Goal: Information Seeking & Learning: Compare options

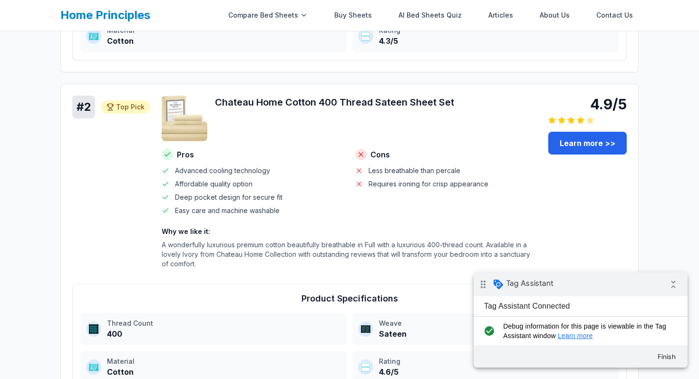
scroll to position [593, 0]
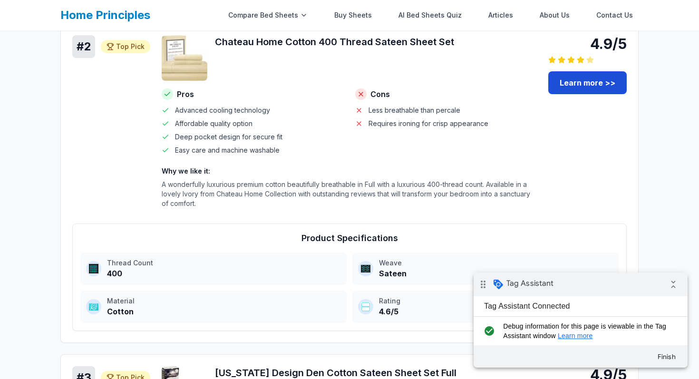
click at [580, 90] on link "Learn more >>" at bounding box center [587, 82] width 78 height 23
click at [663, 356] on button "Finish" at bounding box center [666, 356] width 34 height 17
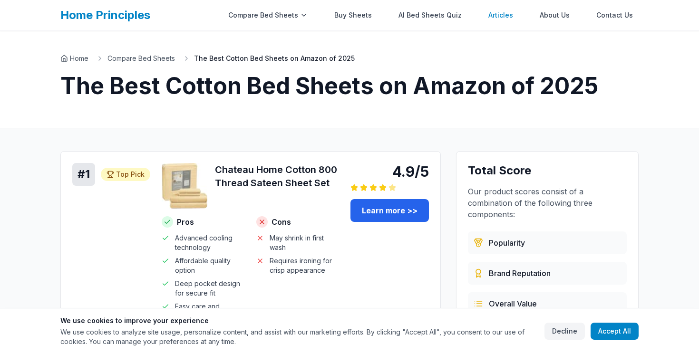
click at [510, 15] on link "Articles" at bounding box center [500, 15] width 36 height 19
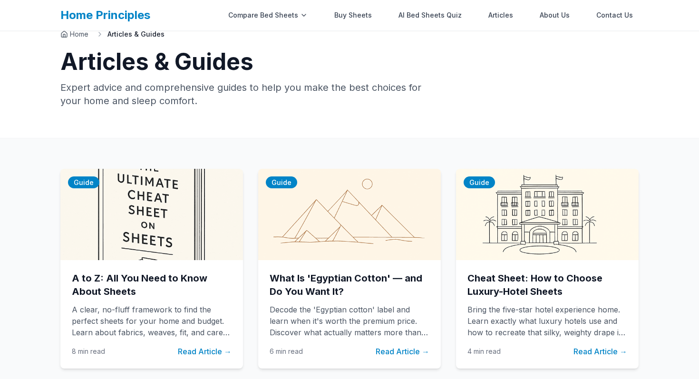
scroll to position [45, 0]
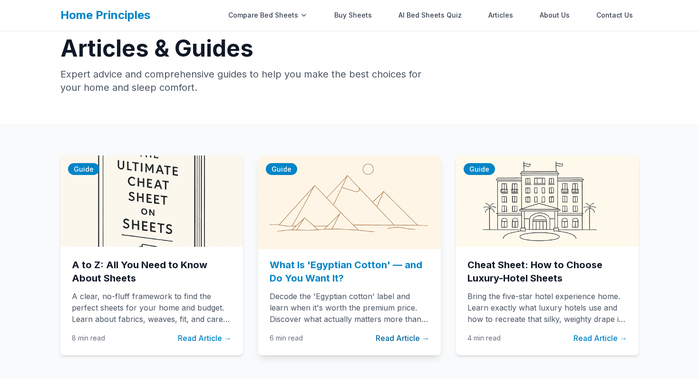
click at [324, 251] on div "What Is 'Egyptian Cotton' — and Do You Want It? Decode the 'Egyptian cotton' la…" at bounding box center [349, 301] width 183 height 108
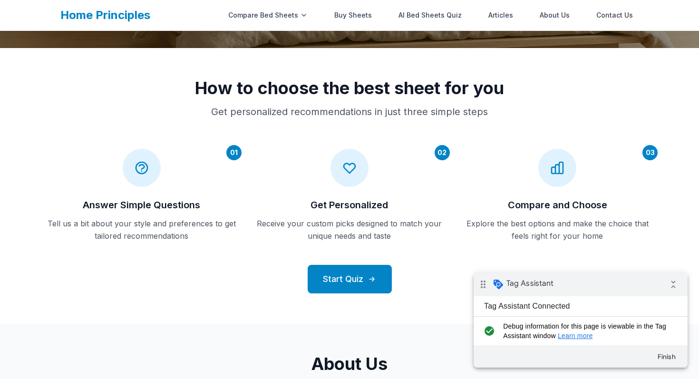
scroll to position [368, 0]
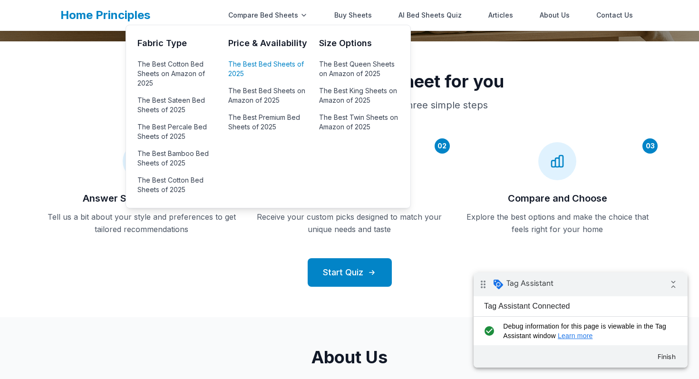
click at [252, 70] on link "The Best Bed Sheets of 2025" at bounding box center [267, 69] width 79 height 23
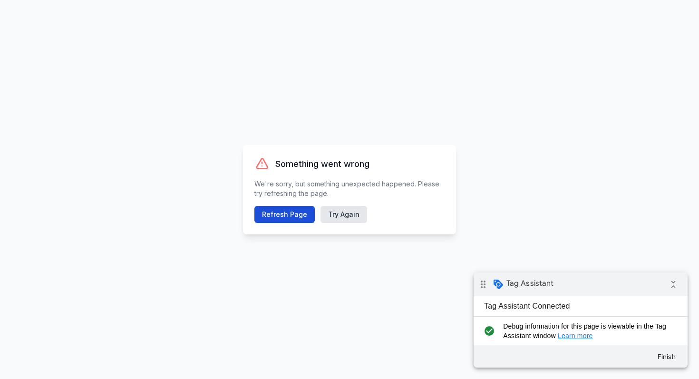
click at [277, 212] on button "Refresh Page" at bounding box center [284, 214] width 60 height 17
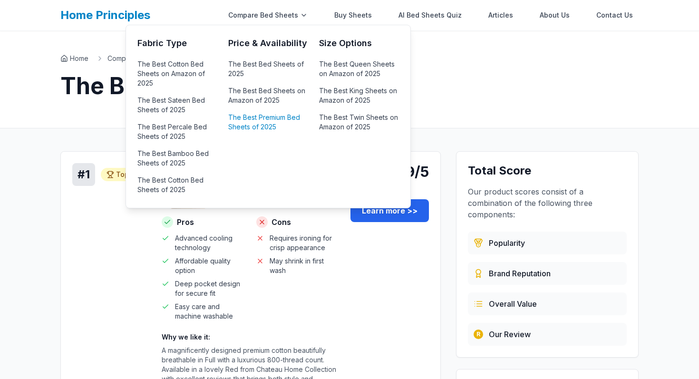
click at [254, 111] on link "The Best Premium Bed Sheets of 2025" at bounding box center [267, 122] width 79 height 23
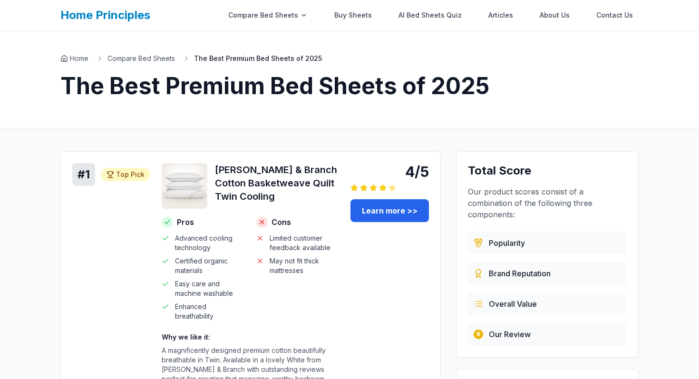
scroll to position [110, 0]
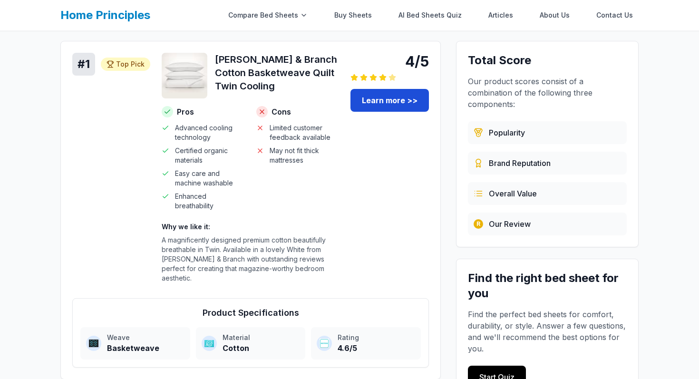
click at [396, 97] on link "Learn more >>" at bounding box center [389, 100] width 78 height 23
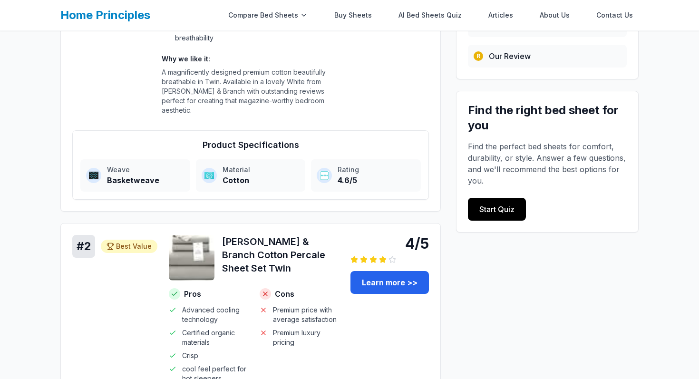
scroll to position [0, 0]
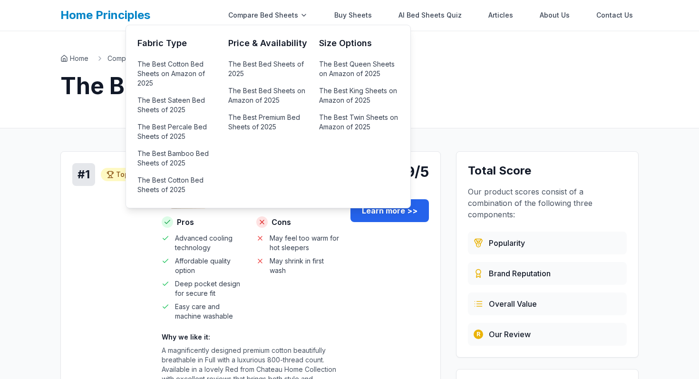
click at [164, 119] on ul "The Best Cotton Bed Sheets on Amazon of 2025 The Best Sateen Bed Sheets of 2025…" at bounding box center [176, 127] width 79 height 139
click at [165, 109] on link "The Best Sateen Bed Sheets of 2025" at bounding box center [176, 105] width 79 height 23
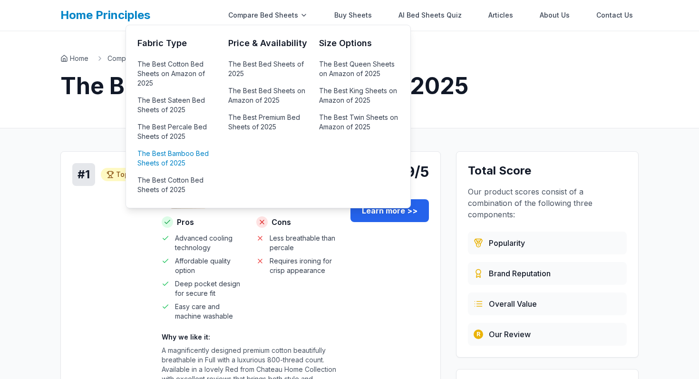
click at [177, 165] on link "The Best Bamboo Bed Sheets of 2025" at bounding box center [176, 158] width 79 height 23
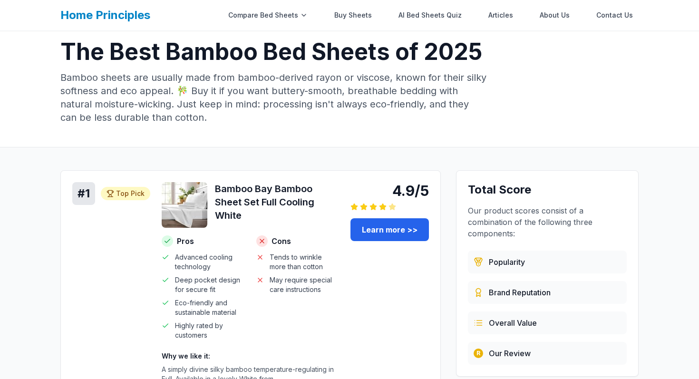
scroll to position [23, 0]
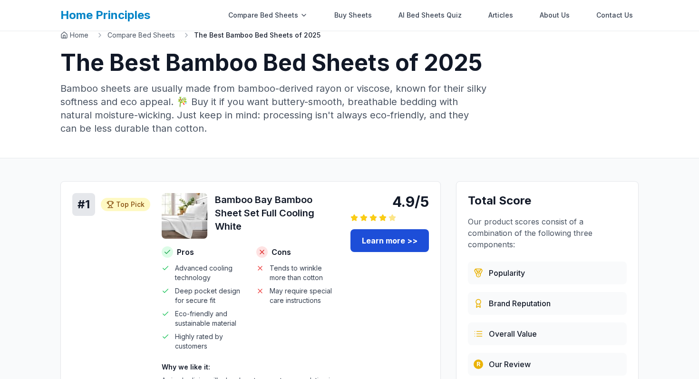
click at [394, 237] on link "Learn more >>" at bounding box center [389, 240] width 78 height 23
click at [405, 232] on link "Learn more >>" at bounding box center [389, 240] width 78 height 23
click at [393, 242] on link "Learn more >>" at bounding box center [389, 240] width 78 height 23
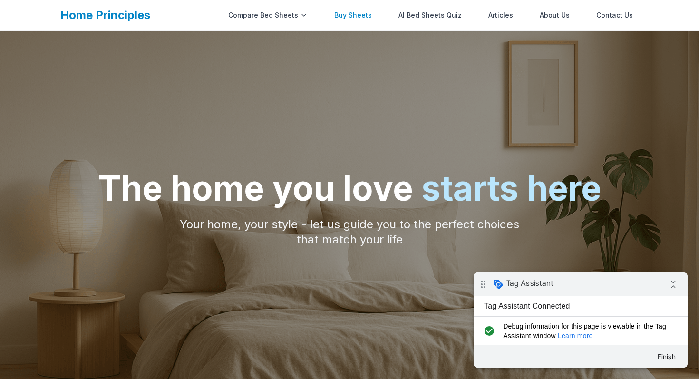
click at [363, 14] on link "Buy Sheets" at bounding box center [352, 15] width 49 height 19
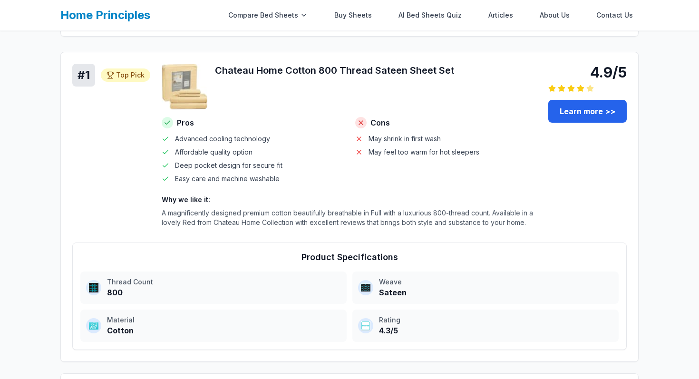
scroll to position [257, 0]
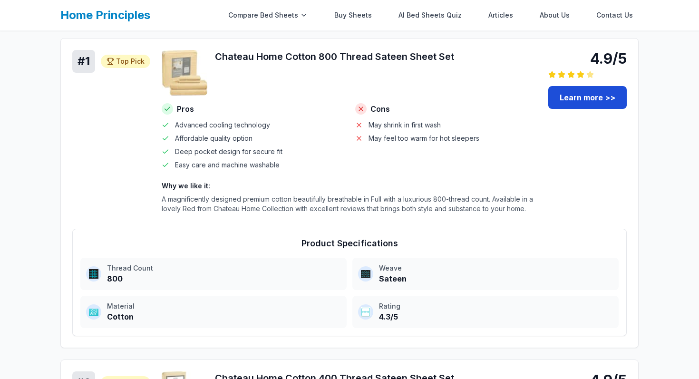
click at [569, 103] on link "Learn more >>" at bounding box center [587, 97] width 78 height 23
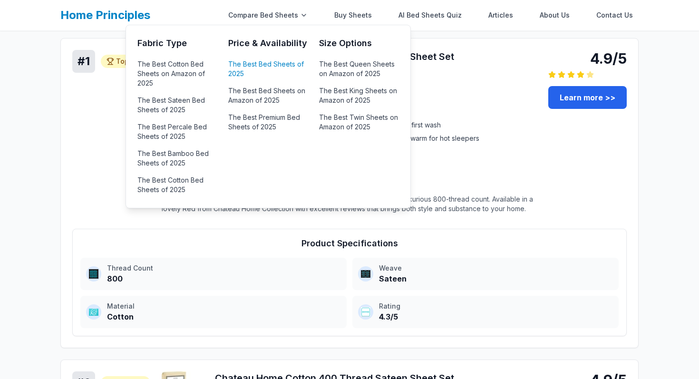
click at [245, 81] on ul "The Best Bed Sheets of 2025 The Best Bed Sheets on Amazon of 2025 The Best Prem…" at bounding box center [267, 96] width 79 height 76
click at [245, 71] on link "The Best Bed Sheets of 2025" at bounding box center [267, 69] width 79 height 23
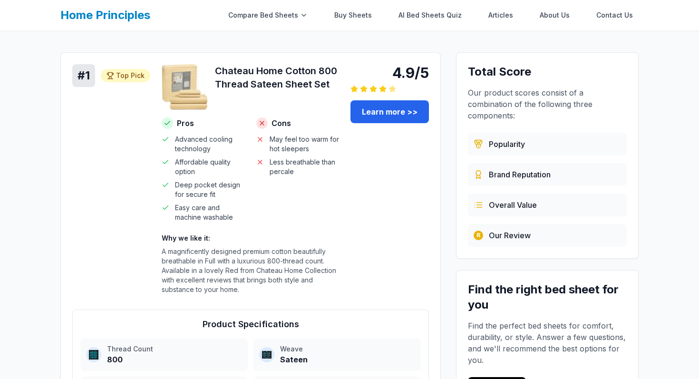
scroll to position [99, 0]
click at [385, 106] on link "Learn more >>" at bounding box center [389, 111] width 78 height 23
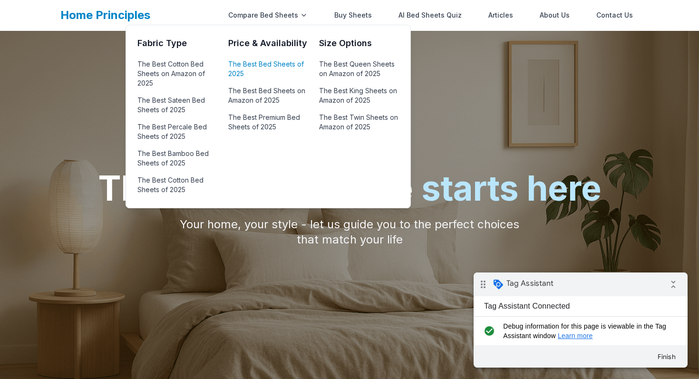
click at [251, 68] on link "The Best Bed Sheets of 2025" at bounding box center [267, 69] width 79 height 23
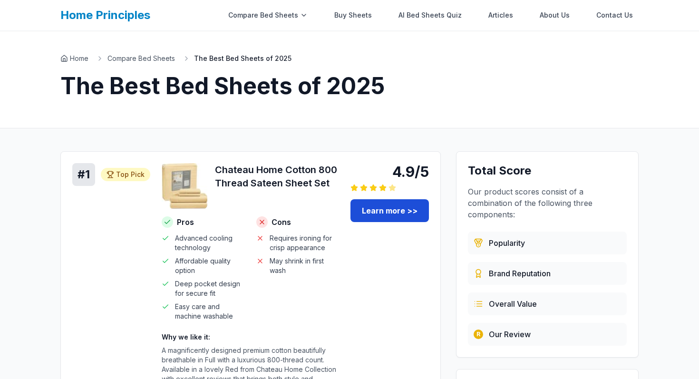
click at [374, 221] on link "Learn more >>" at bounding box center [389, 210] width 78 height 23
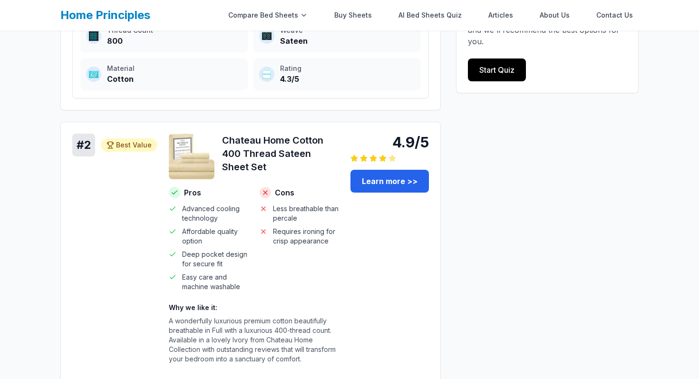
scroll to position [418, 0]
